Goal: Task Accomplishment & Management: Manage account settings

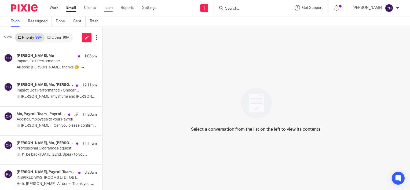
click at [108, 7] on link "Team" at bounding box center [108, 7] width 9 height 5
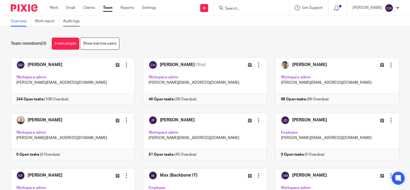
click at [73, 20] on link "Audit logs" at bounding box center [73, 21] width 21 height 10
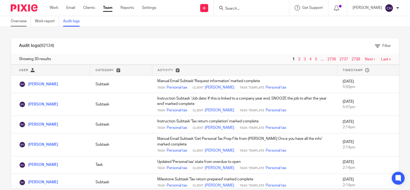
click at [17, 22] on link "Overview" at bounding box center [21, 21] width 20 height 10
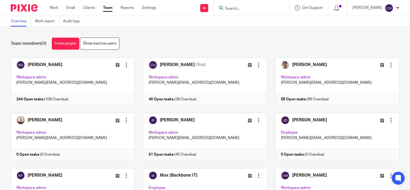
click at [34, 7] on img at bounding box center [24, 7] width 27 height 7
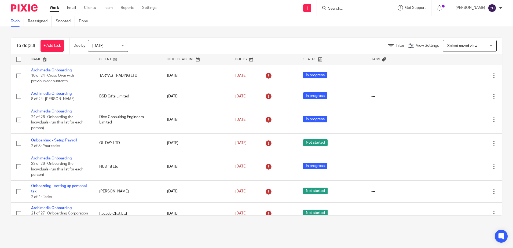
drag, startPoint x: 166, startPoint y: 36, endPoint x: 173, endPoint y: 36, distance: 6.7
click at [168, 36] on div "To do (33) + Add task Due by Today Today Today Tomorrow This week Next week Thi…" at bounding box center [256, 126] width 513 height 199
click at [365, 10] on input "Search" at bounding box center [352, 8] width 48 height 5
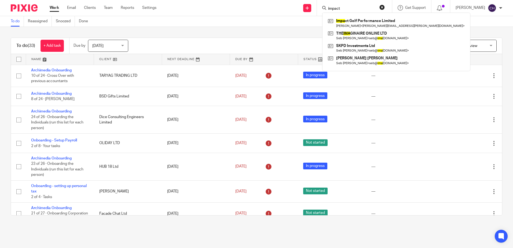
type input "impact"
click button "submit" at bounding box center [0, 0] width 0 height 0
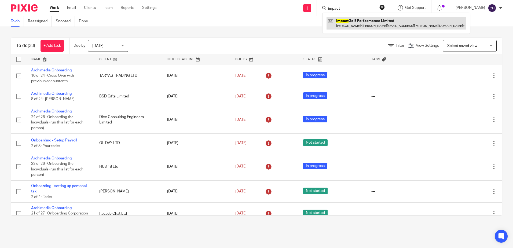
click at [369, 21] on link at bounding box center [395, 23] width 139 height 12
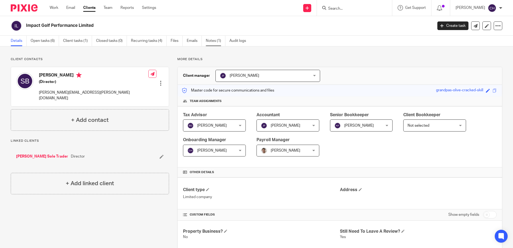
click at [220, 39] on link "Notes (1)" at bounding box center [216, 41] width 20 height 10
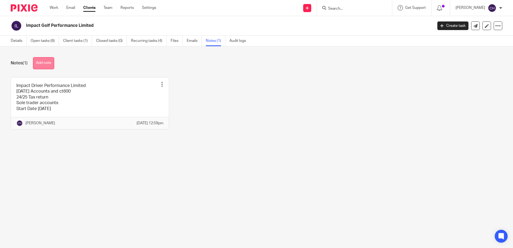
click at [47, 63] on button "Add note" at bounding box center [43, 63] width 21 height 12
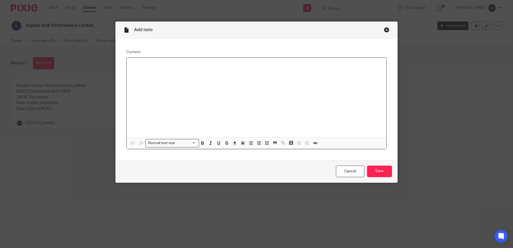
click at [149, 66] on p at bounding box center [256, 64] width 251 height 5
click at [140, 64] on p at bounding box center [256, 64] width 251 height 5
click at [131, 63] on p "Babs (my mum) and Craig (Stepdad) do Stuart's bookkeeping and payroll." at bounding box center [256, 64] width 251 height 5
click at [144, 62] on p "Babs (my mum) and Craig (Stepdad) do Stuart's bookkeeping and payroll." at bounding box center [256, 64] width 251 height 5
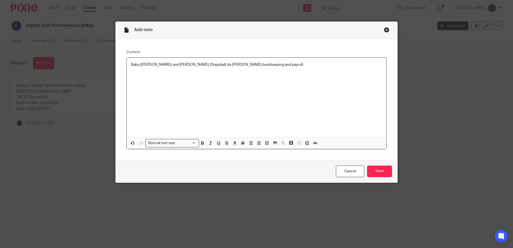
click at [178, 65] on p "Babs (Kirsty mum) and Craig (Stepdad) do Stuart's bookkeeping and payroll." at bounding box center [256, 64] width 251 height 5
click at [373, 172] on input "Save" at bounding box center [379, 171] width 25 height 12
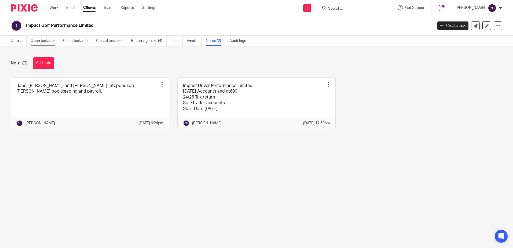
click at [42, 42] on link "Open tasks (6)" at bounding box center [45, 41] width 28 height 10
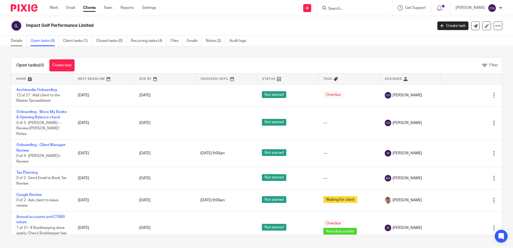
click at [17, 39] on link "Details" at bounding box center [19, 41] width 16 height 10
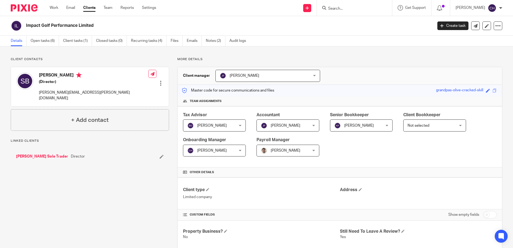
drag, startPoint x: 118, startPoint y: 201, endPoint x: 111, endPoint y: 181, distance: 21.4
click at [95, 116] on h4 "+ Add contact" at bounding box center [90, 120] width 38 height 8
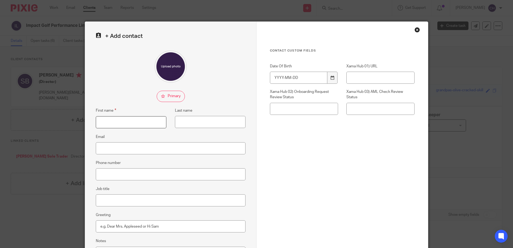
click at [108, 124] on input "First name" at bounding box center [131, 122] width 71 height 12
click at [139, 123] on input "Babs" at bounding box center [131, 122] width 71 height 12
drag, startPoint x: 133, startPoint y: 124, endPoint x: 108, endPoint y: 119, distance: 25.7
click at [108, 119] on input "Babs (Kirsty's Mum)" at bounding box center [131, 122] width 71 height 12
type input "Babs"
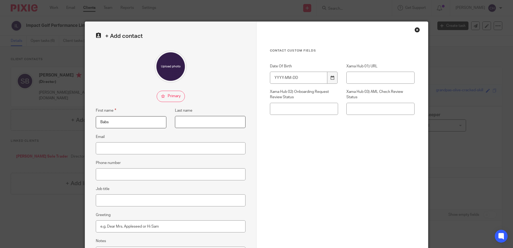
click at [187, 119] on input "Last name" at bounding box center [210, 122] width 71 height 12
paste input "(Kirsty's Mum)"
type input "(Kirsty's Mum)"
click at [309, 156] on div "Contact Custom fields Date Of Birth Xama Hub 01) URL Xama Hub 02) Onboarding Re…" at bounding box center [342, 119] width 145 height 140
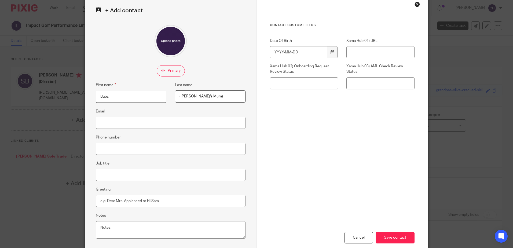
scroll to position [56, 0]
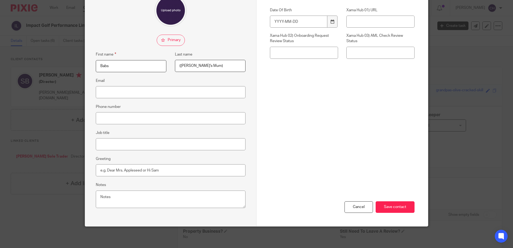
click at [165, 42] on input "checkbox" at bounding box center [171, 40] width 28 height 11
checkbox input "true"
click at [398, 207] on input "Save contact" at bounding box center [395, 207] width 39 height 12
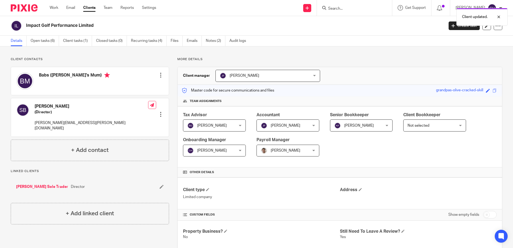
click at [78, 61] on p "Client contacts" at bounding box center [90, 59] width 158 height 4
click at [158, 74] on div at bounding box center [160, 74] width 5 height 5
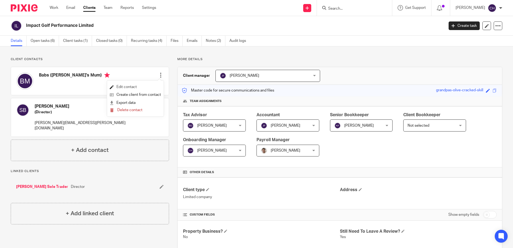
click at [129, 87] on link "Edit contact" at bounding box center [135, 87] width 51 height 8
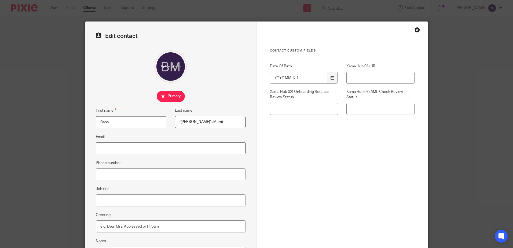
click at [108, 146] on input "Email" at bounding box center [171, 148] width 150 height 12
paste input "babs@ebanfield.com"
type input "babs@ebanfield.com"
click at [357, 141] on div "Contact Custom fields Date Of Birth Xama Hub 01) URL Xama Hub 02) Onboarding Re…" at bounding box center [342, 119] width 145 height 140
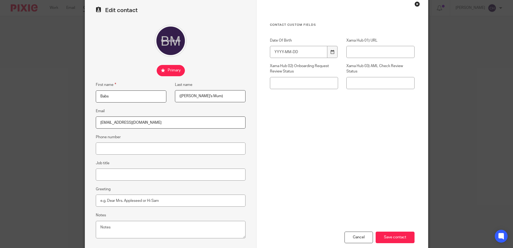
scroll to position [56, 0]
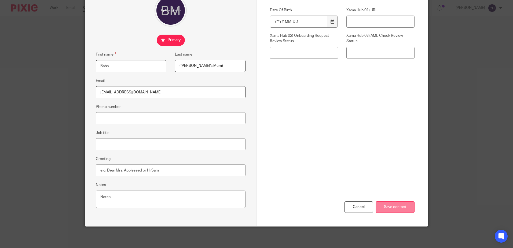
click at [395, 209] on input "Save contact" at bounding box center [395, 207] width 39 height 12
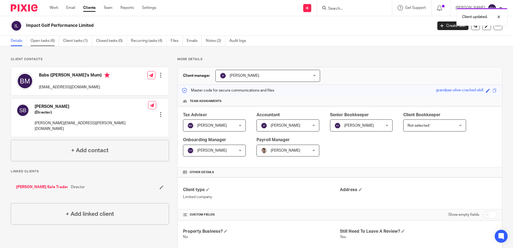
click at [42, 44] on link "Open tasks (6)" at bounding box center [45, 41] width 28 height 10
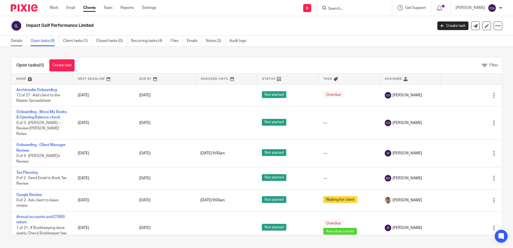
click at [17, 42] on link "Details" at bounding box center [19, 41] width 16 height 10
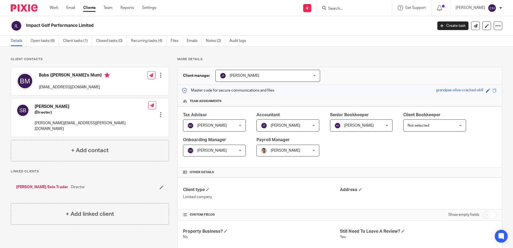
drag, startPoint x: 73, startPoint y: 106, endPoint x: 34, endPoint y: 105, distance: 39.4
click at [34, 105] on div "[PERSON_NAME] (Director) [EMAIL_ADDRESS][DOMAIN_NAME]" at bounding box center [82, 117] width 132 height 33
drag, startPoint x: 34, startPoint y: 105, endPoint x: 44, endPoint y: 109, distance: 10.4
copy h4 "Stuart Betteridge"
drag, startPoint x: 46, startPoint y: 42, endPoint x: 126, endPoint y: 63, distance: 82.7
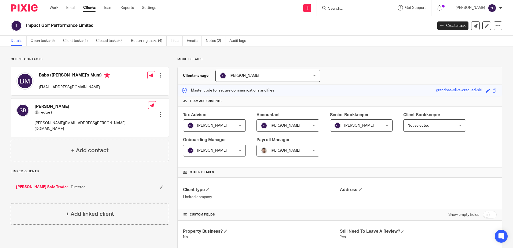
click at [46, 42] on link "Open tasks (6)" at bounding box center [45, 41] width 28 height 10
